Goal: Entertainment & Leisure: Consume media (video, audio)

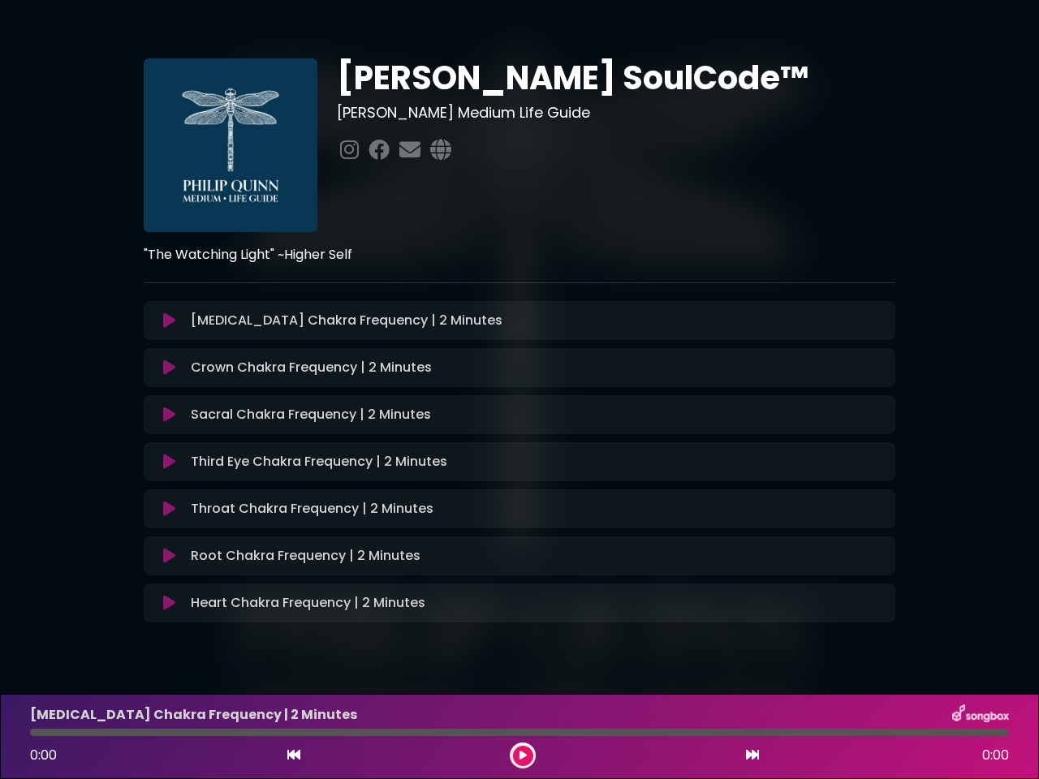
click at [169, 321] on icon at bounding box center [169, 320] width 12 height 16
click at [169, 368] on icon at bounding box center [169, 368] width 12 height 16
click at [169, 415] on icon at bounding box center [169, 415] width 12 height 16
click at [169, 462] on icon at bounding box center [169, 462] width 12 height 16
click at [169, 509] on icon at bounding box center [169, 509] width 12 height 16
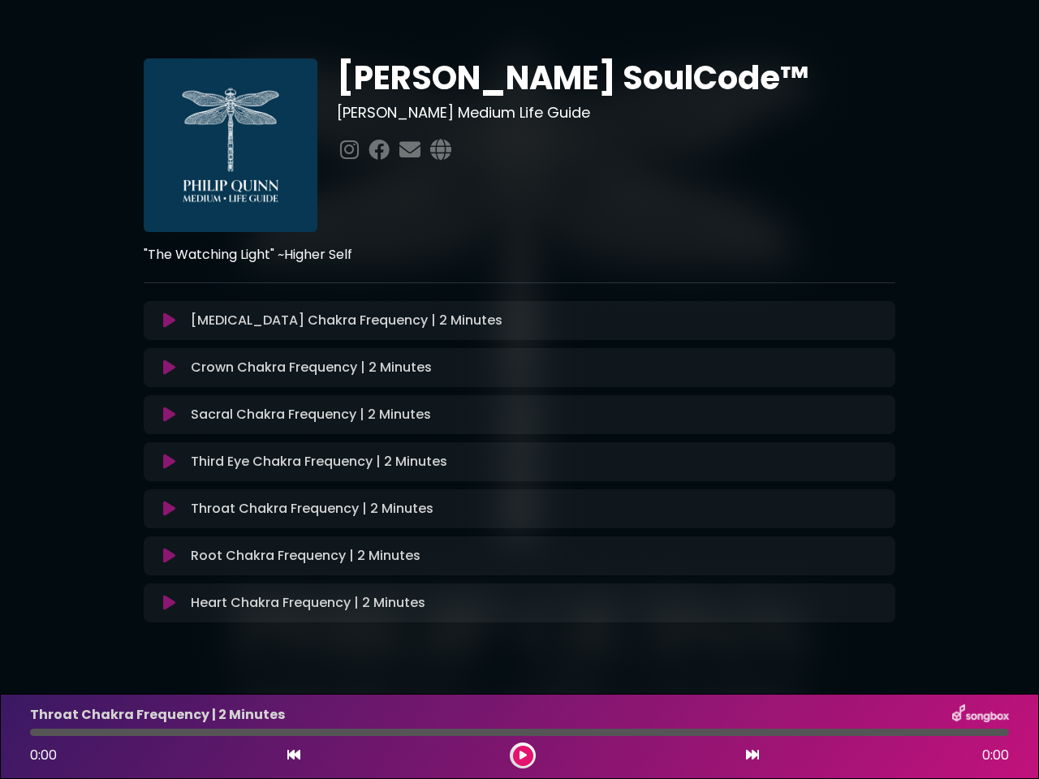
click at [169, 556] on icon at bounding box center [169, 556] width 12 height 16
click at [169, 603] on icon at bounding box center [169, 603] width 12 height 16
click at [294, 756] on icon at bounding box center [293, 754] width 13 height 13
click at [523, 756] on icon at bounding box center [522, 756] width 7 height 10
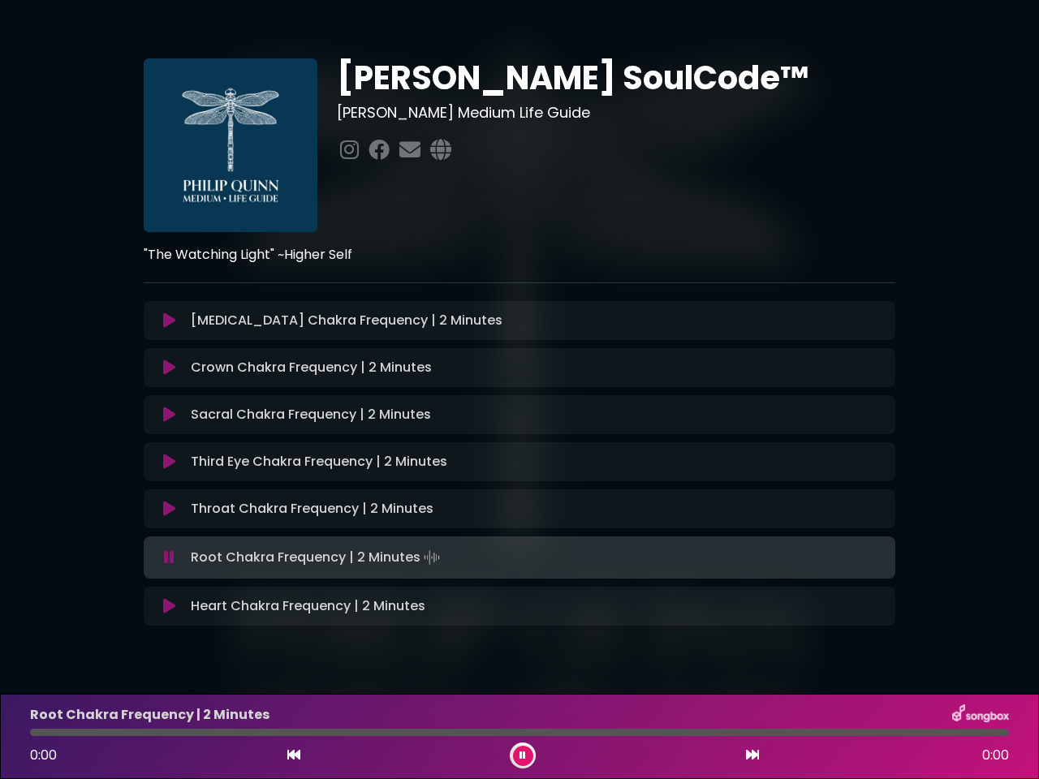
click at [752, 756] on icon at bounding box center [752, 754] width 13 height 13
